Goal: Task Accomplishment & Management: Complete application form

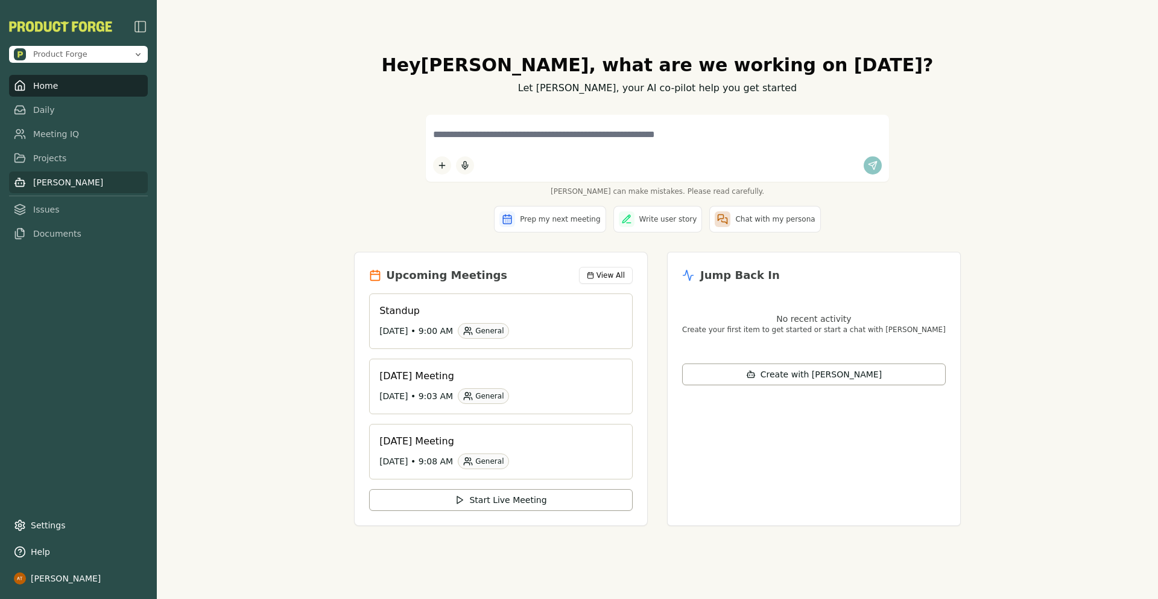
click at [62, 174] on link "[PERSON_NAME]" at bounding box center [78, 182] width 139 height 22
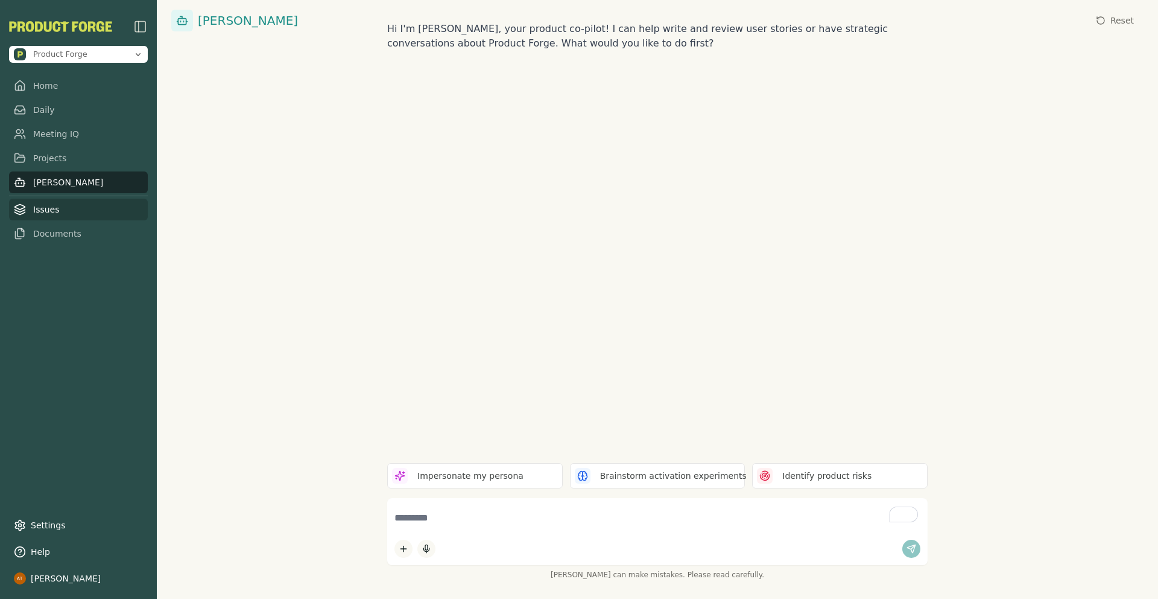
click at [57, 210] on link "Issues" at bounding box center [78, 210] width 139 height 22
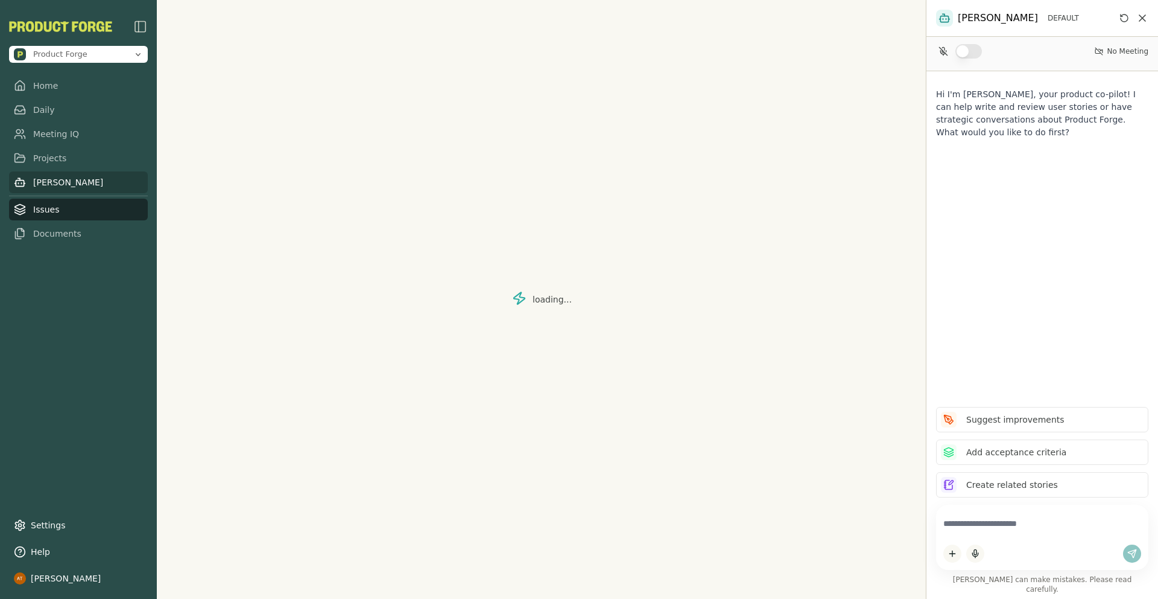
click at [61, 189] on link "[PERSON_NAME]" at bounding box center [78, 182] width 139 height 22
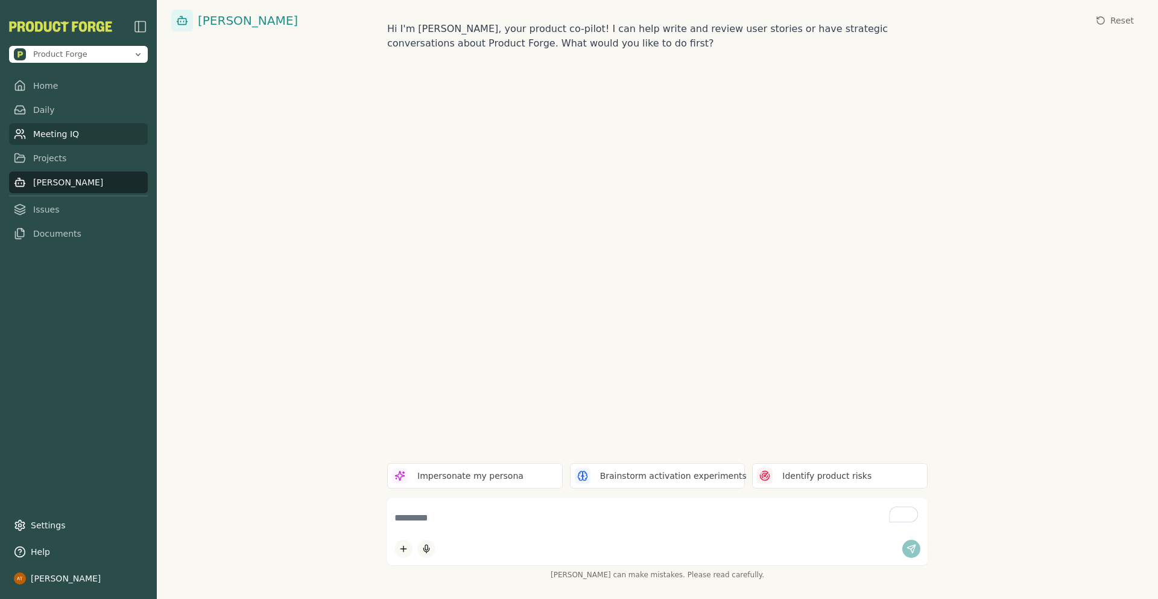
click at [80, 132] on link "Meeting IQ" at bounding box center [78, 134] width 139 height 22
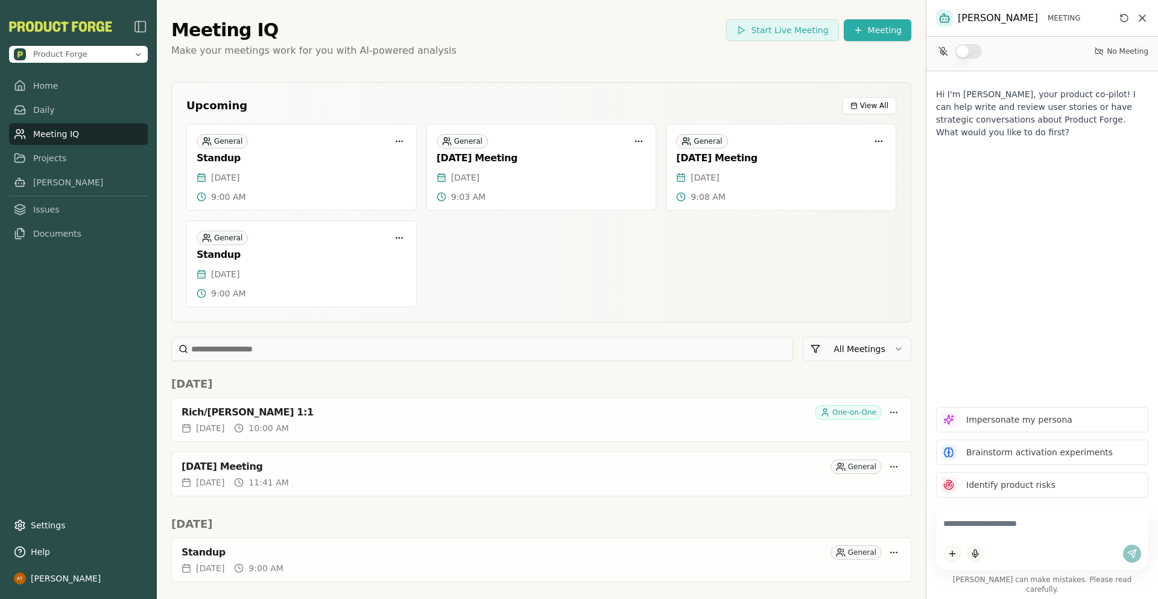
click at [451, 389] on h2 "[DATE]" at bounding box center [541, 383] width 740 height 17
click at [451, 390] on h2 "[DATE]" at bounding box center [541, 383] width 740 height 17
click at [48, 214] on link "Issues" at bounding box center [78, 210] width 139 height 22
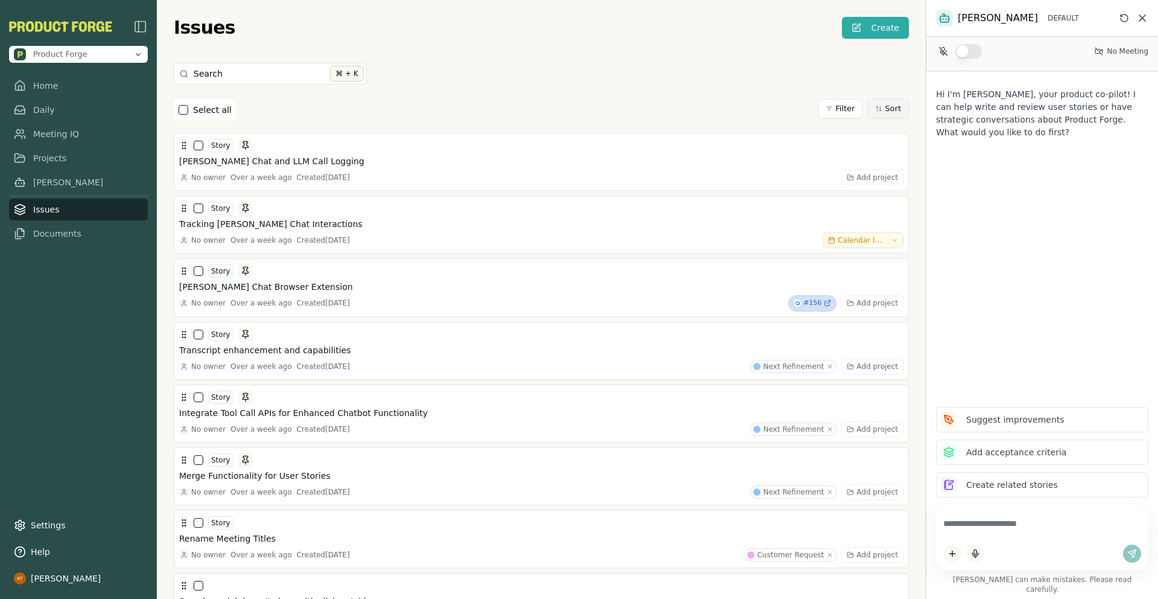
click at [868, 110] on button "Sort" at bounding box center [889, 108] width 42 height 19
click at [852, 151] on li "Date Created" at bounding box center [861, 148] width 97 height 17
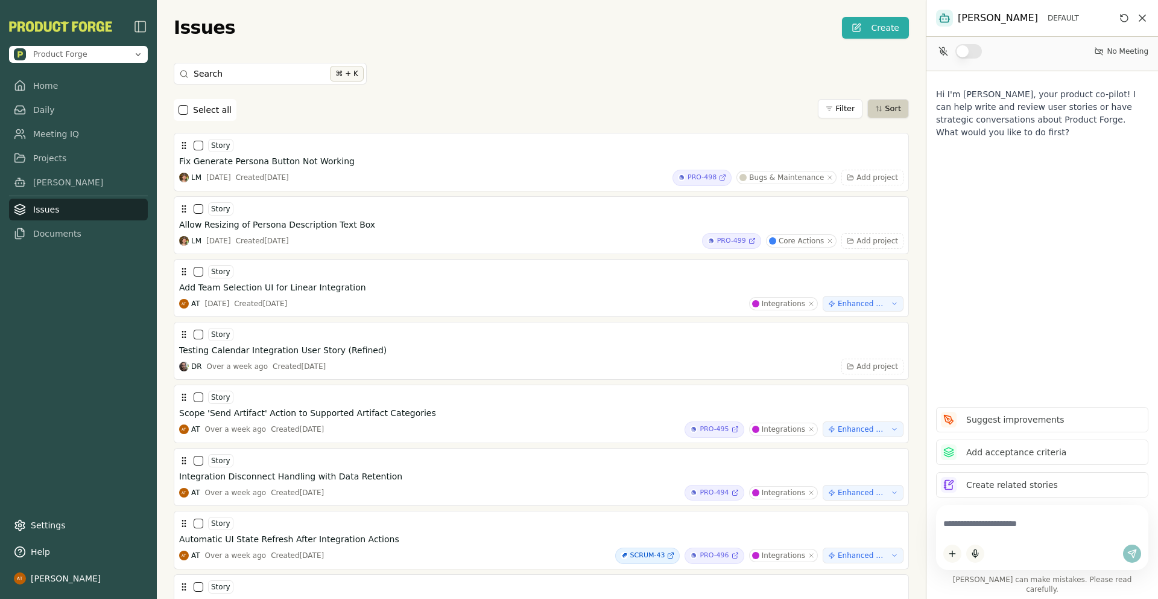
click at [982, 535] on textarea at bounding box center [1043, 524] width 198 height 24
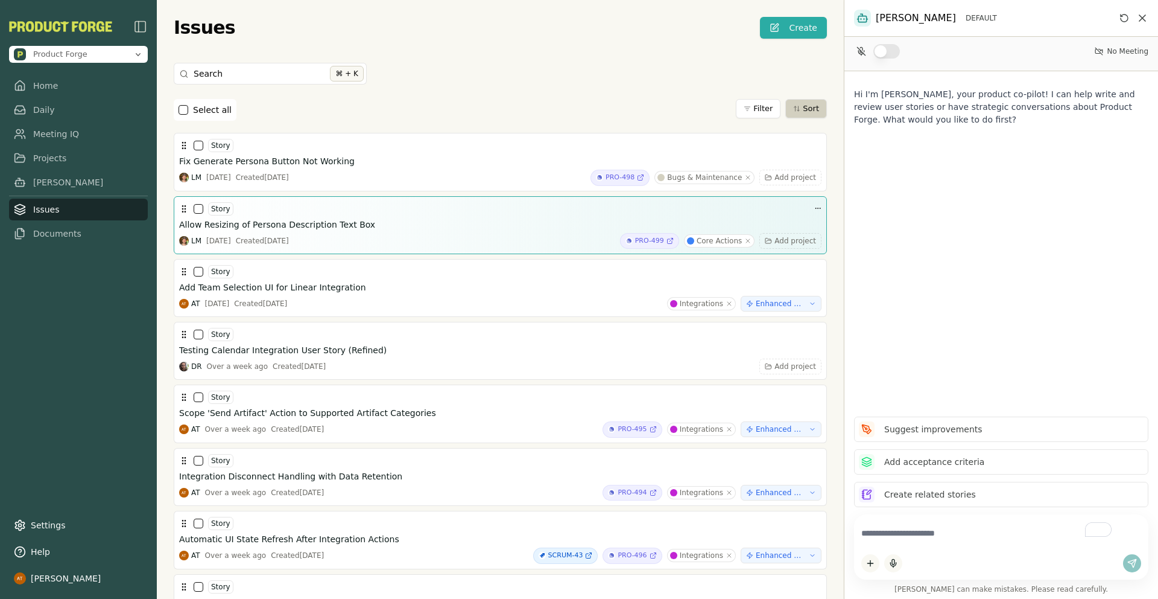
drag, startPoint x: 926, startPoint y: 241, endPoint x: 794, endPoint y: 230, distance: 132.6
click at [794, 230] on div "Product Forge Home Daily Meeting IQ Projects [PERSON_NAME] Issues Documents Set…" at bounding box center [579, 299] width 1158 height 599
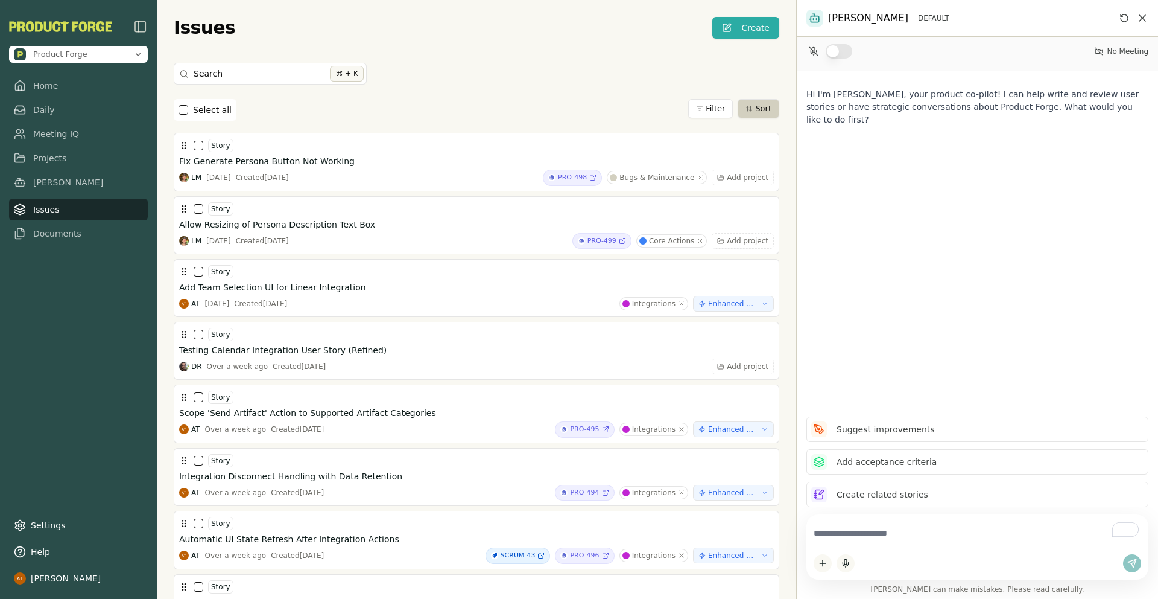
click at [853, 535] on textarea "To enrich screen reader interactions, please activate Accessibility in Grammarl…" at bounding box center [978, 533] width 328 height 24
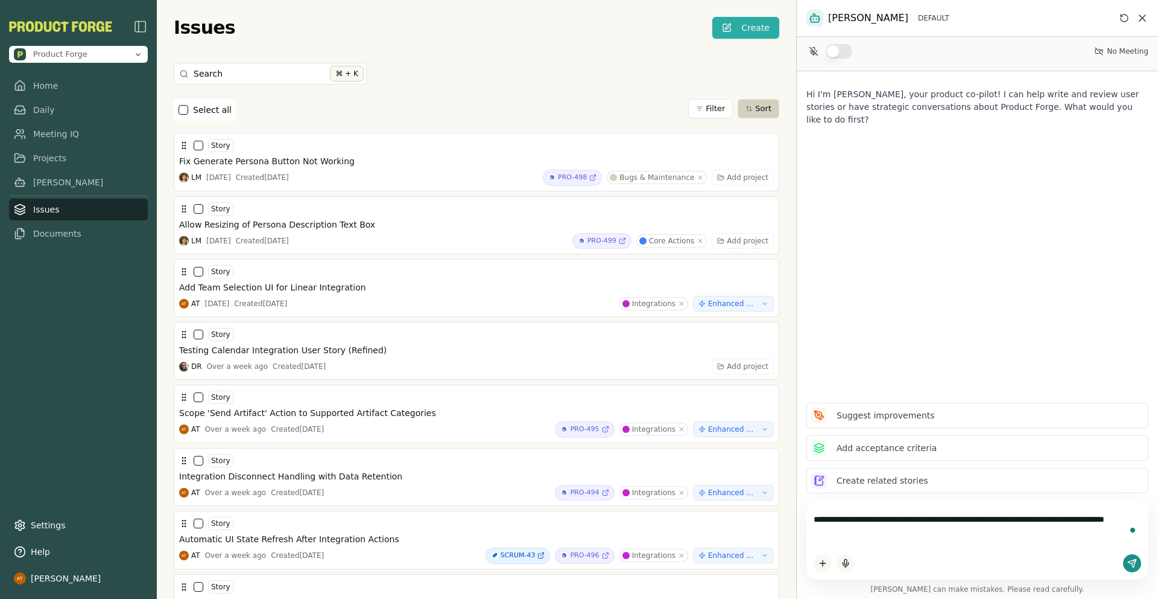
type textarea "**********"
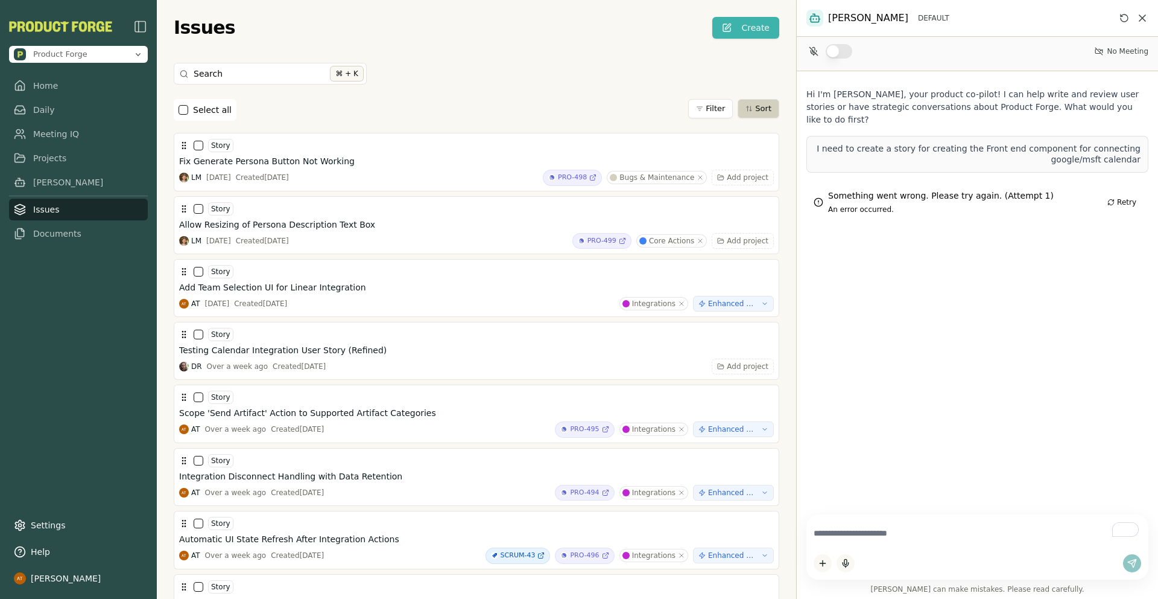
click at [741, 26] on button "Create" at bounding box center [746, 28] width 67 height 22
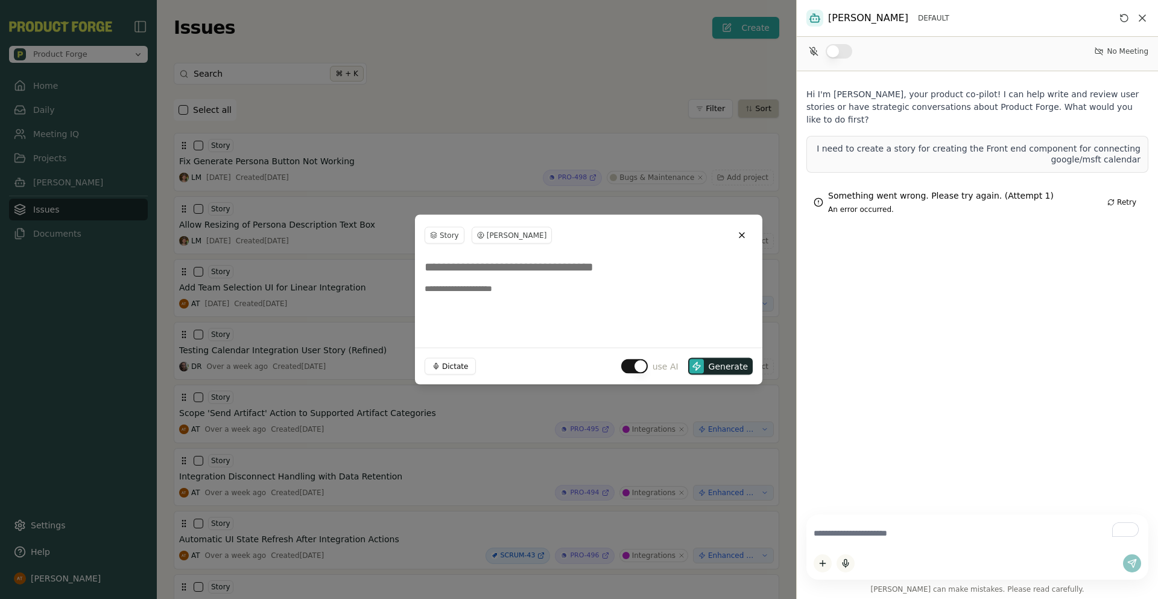
click at [446, 268] on input at bounding box center [589, 267] width 328 height 22
type input "**********"
type textarea "**********"
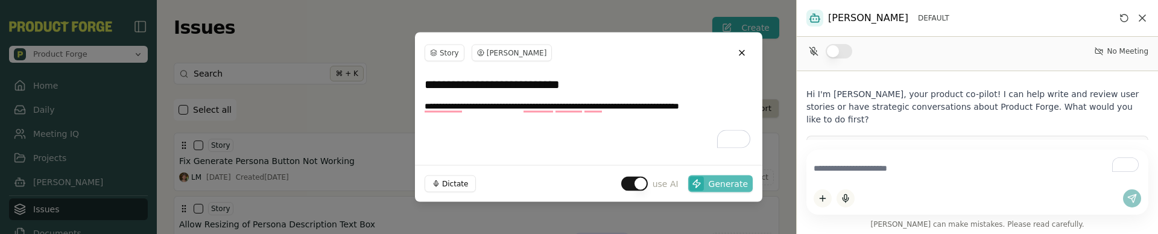
click at [722, 182] on span "Generate" at bounding box center [728, 184] width 39 height 12
